Goal: Navigation & Orientation: Find specific page/section

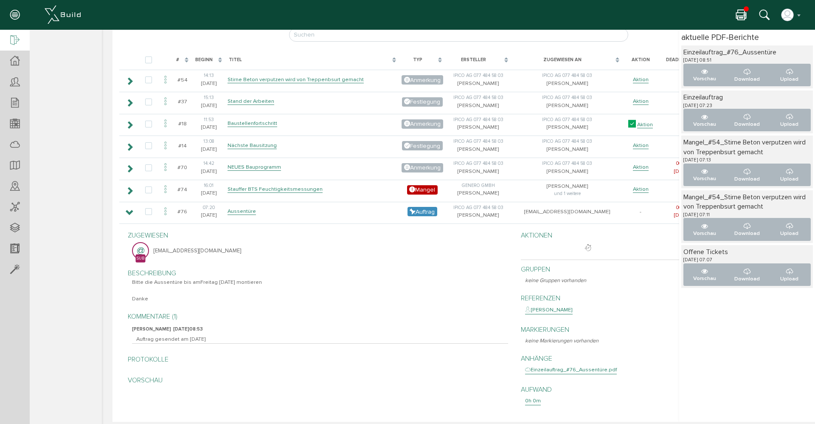
click at [14, 38] on icon at bounding box center [14, 41] width 9 height 12
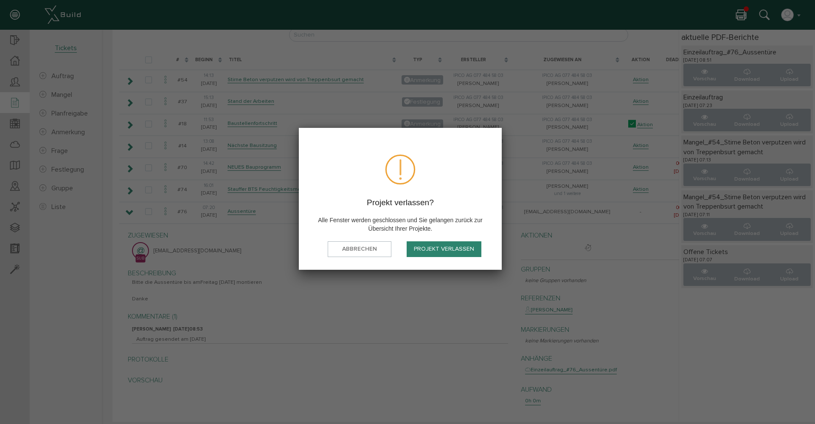
click at [430, 248] on button "Projekt verlassen" at bounding box center [444, 249] width 75 height 16
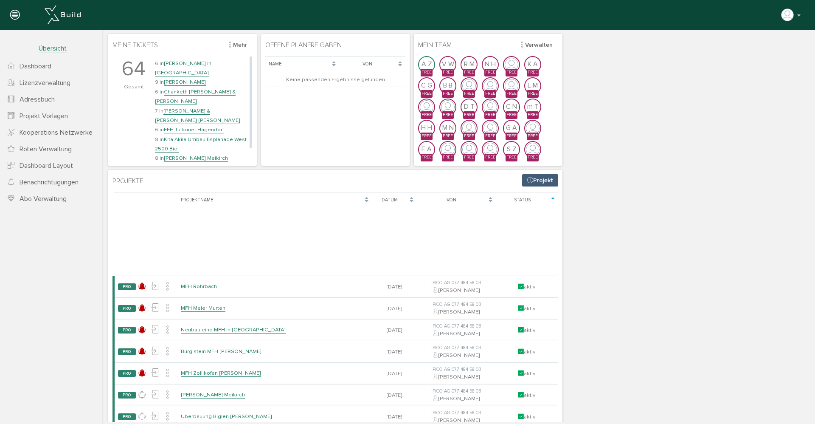
click at [185, 126] on link "EFH Tutkuner Hägendorf" at bounding box center [194, 129] width 60 height 7
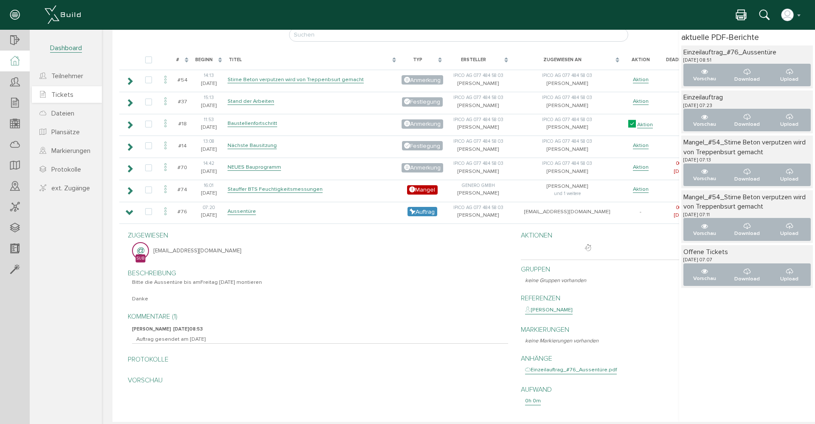
click at [63, 92] on span "Tickets" at bounding box center [62, 94] width 22 height 8
click at [60, 76] on span "Auftrag" at bounding box center [62, 76] width 22 height 8
click at [743, 14] on icon at bounding box center [741, 15] width 10 height 12
click at [14, 41] on icon at bounding box center [14, 41] width 9 height 12
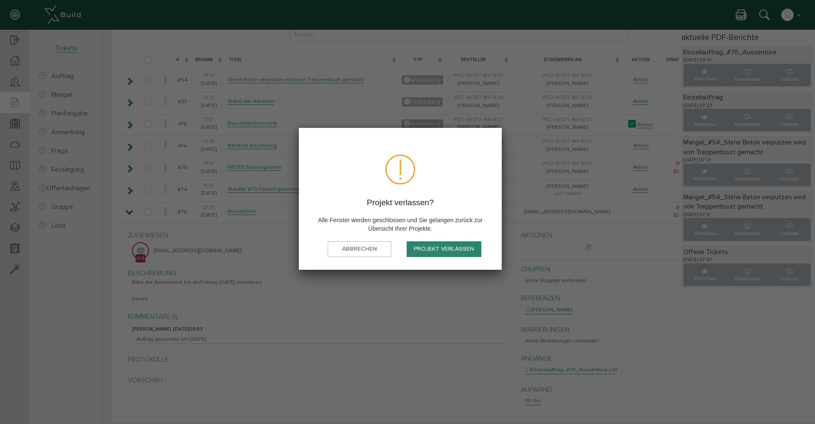
click at [447, 250] on button "Projekt verlassen" at bounding box center [444, 249] width 75 height 16
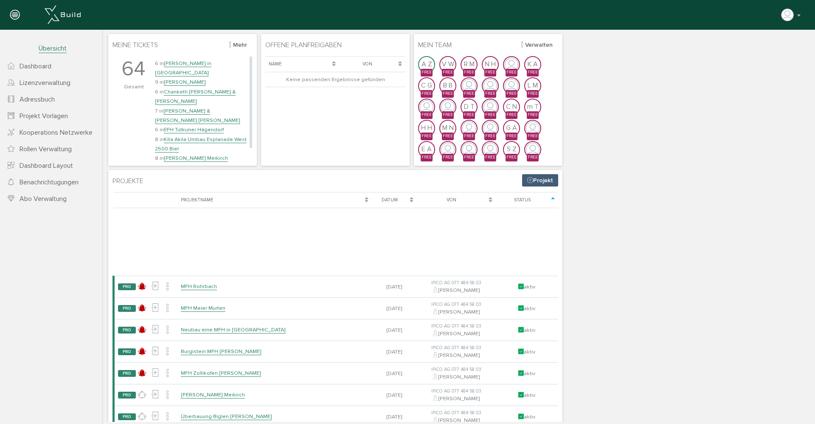
click at [211, 63] on link "[PERSON_NAME] in [GEOGRAPHIC_DATA]" at bounding box center [183, 68] width 56 height 17
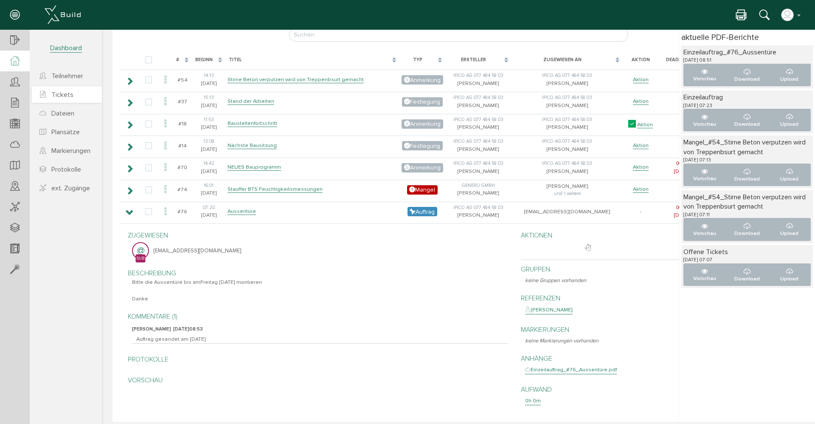
click at [52, 90] on link "Tickets" at bounding box center [67, 94] width 70 height 17
click at [58, 76] on span "Auftrag" at bounding box center [62, 76] width 22 height 8
click at [745, 14] on icon at bounding box center [741, 15] width 10 height 12
click at [62, 114] on span "Subunternehmer" at bounding box center [74, 113] width 48 height 8
click at [68, 50] on span "Teilnehmer" at bounding box center [66, 48] width 32 height 9
